Goal: Information Seeking & Learning: Learn about a topic

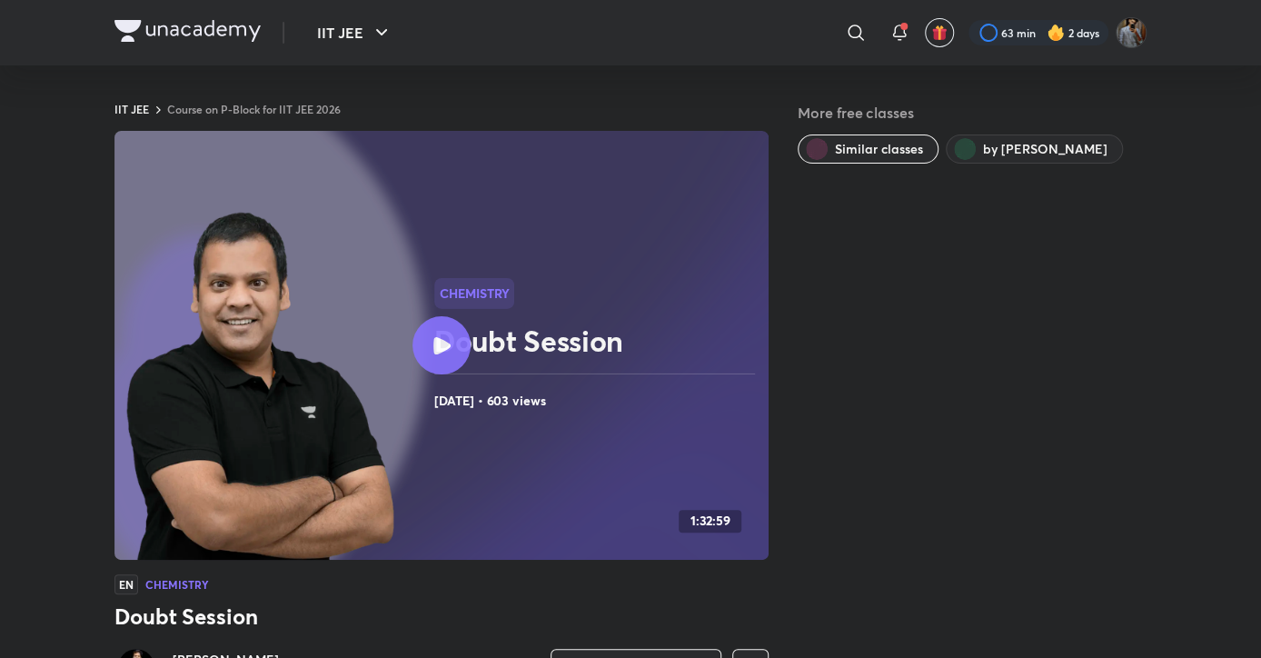
drag, startPoint x: 992, startPoint y: 654, endPoint x: 1156, endPoint y: 421, distance: 285.5
click at [993, 526] on div "More free classes Similar classes by [PERSON_NAME]" at bounding box center [972, 459] width 349 height 715
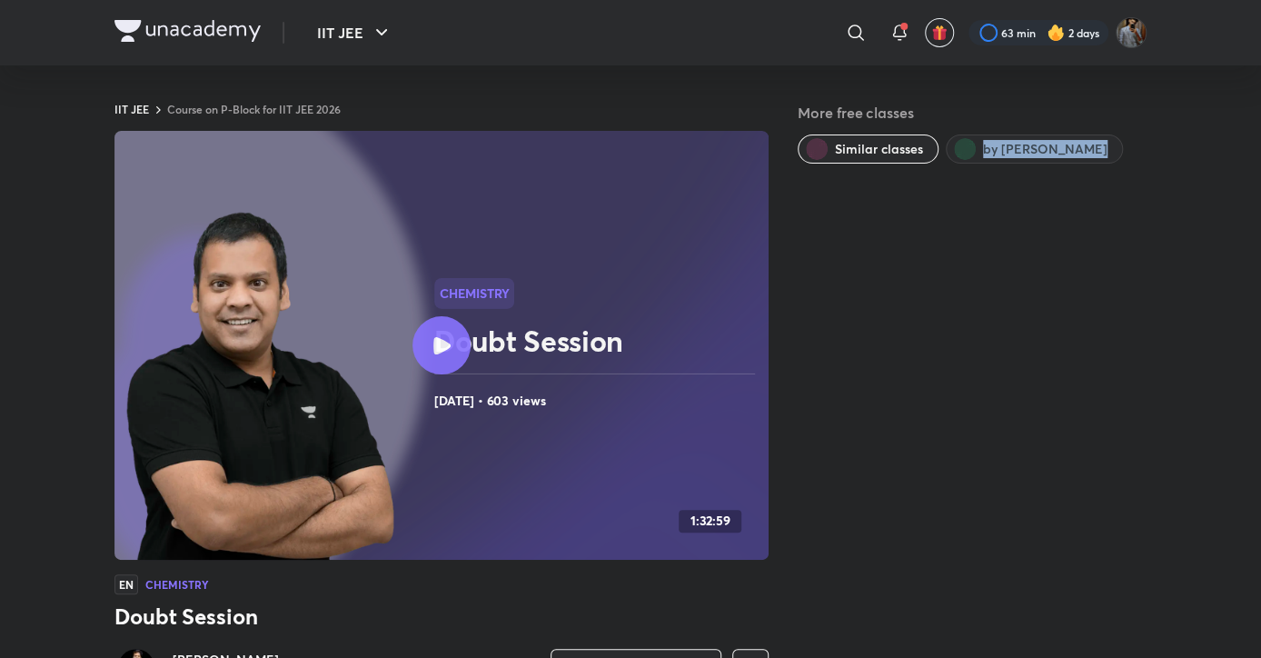
click at [993, 526] on div "More free classes Similar classes by [PERSON_NAME]" at bounding box center [972, 459] width 349 height 715
